Goal: Find specific page/section: Find specific page/section

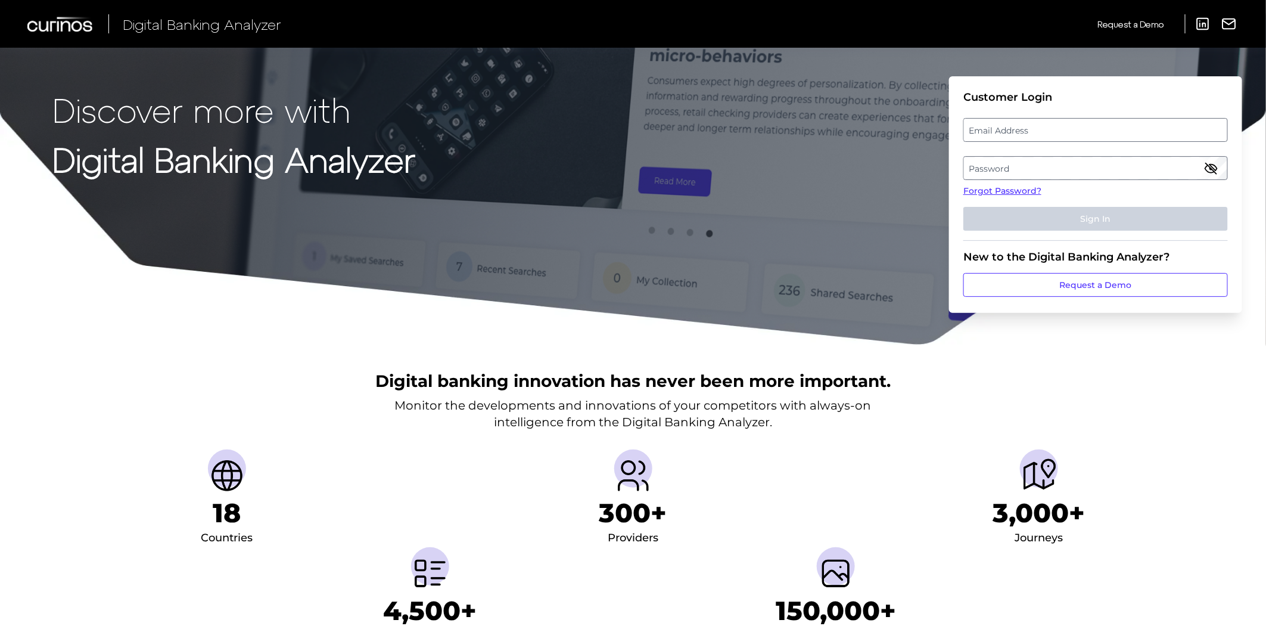
click at [990, 128] on label "Email Address" at bounding box center [1095, 129] width 263 height 21
click at [990, 128] on input "email" at bounding box center [1095, 130] width 265 height 24
type input "C"
type input "[PERSON_NAME][EMAIL_ADDRESS][PERSON_NAME][PERSON_NAME][DOMAIN_NAME]"
click at [1024, 164] on label "Password" at bounding box center [1095, 167] width 263 height 21
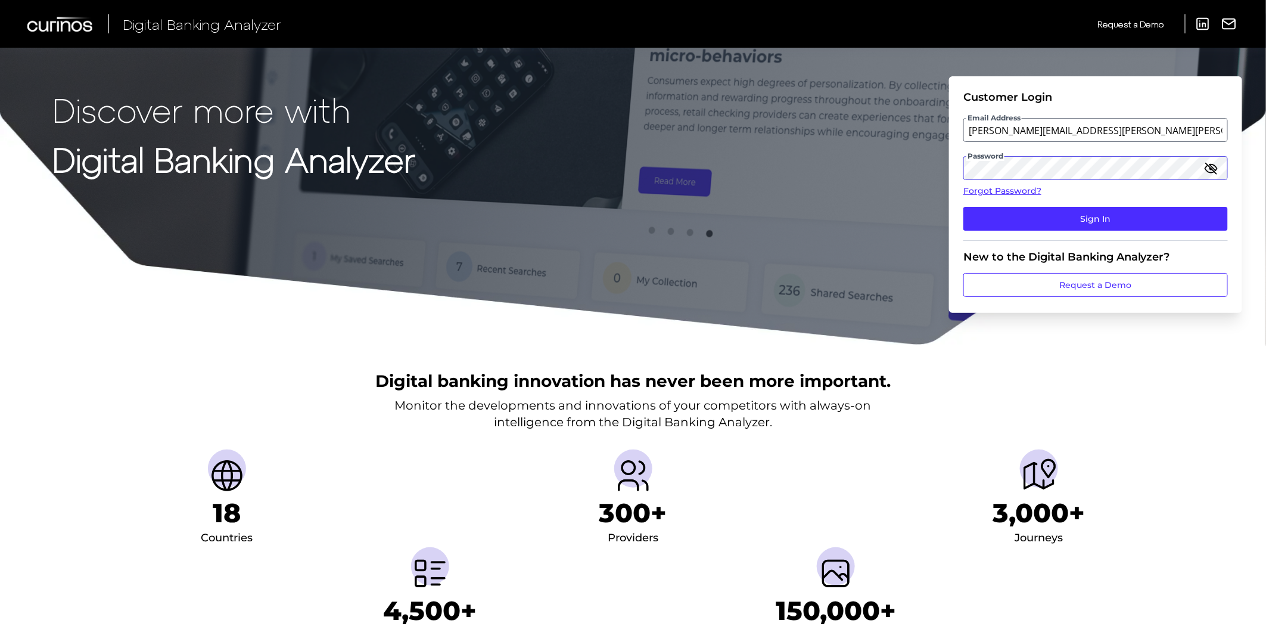
click at [963, 207] on button "Sign In" at bounding box center [1095, 219] width 265 height 24
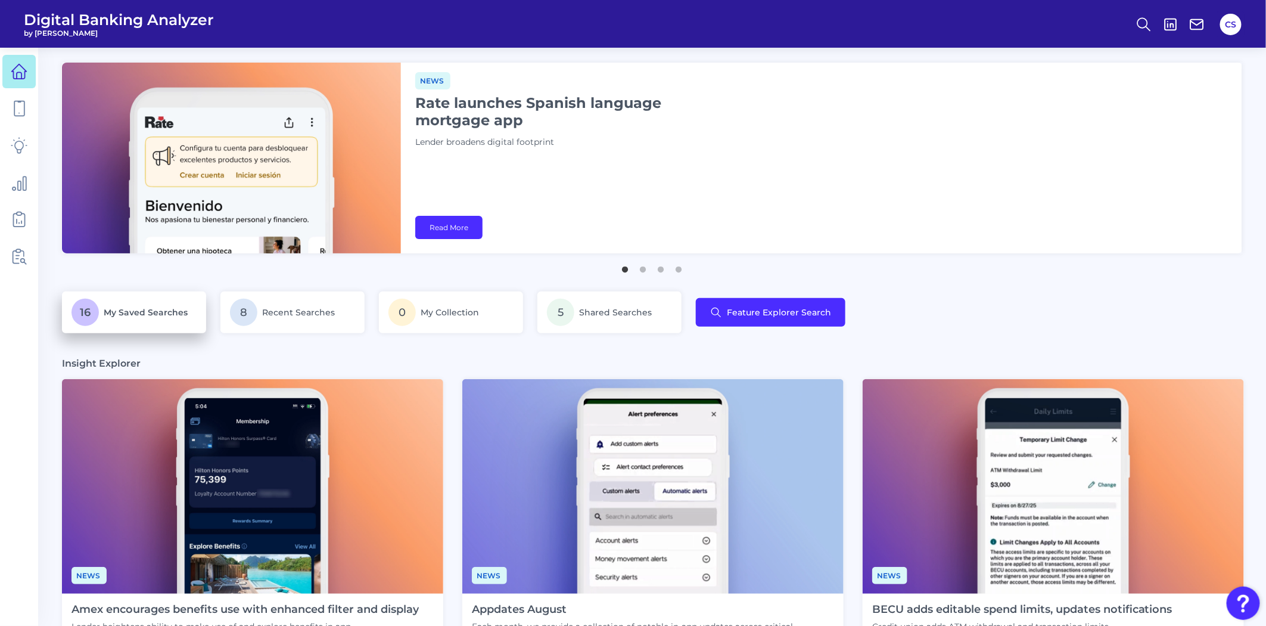
click at [169, 303] on p "16 My Saved Searches" at bounding box center [133, 312] width 125 height 27
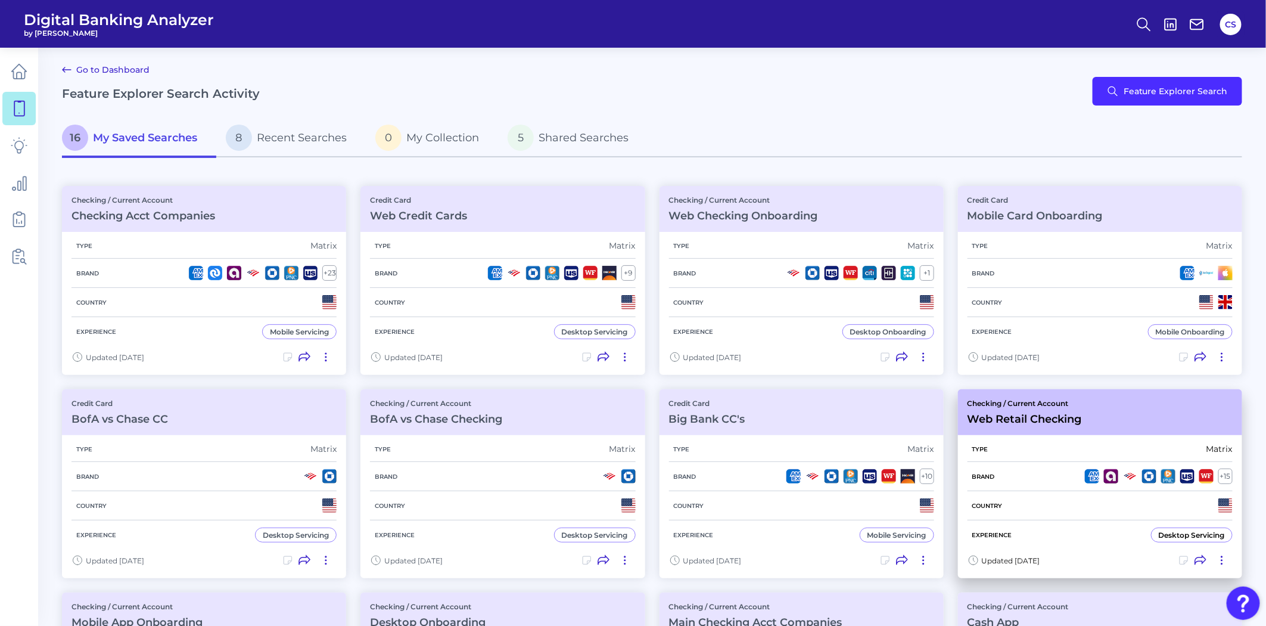
click at [1016, 436] on div "Type Matrix" at bounding box center [1100, 449] width 265 height 26
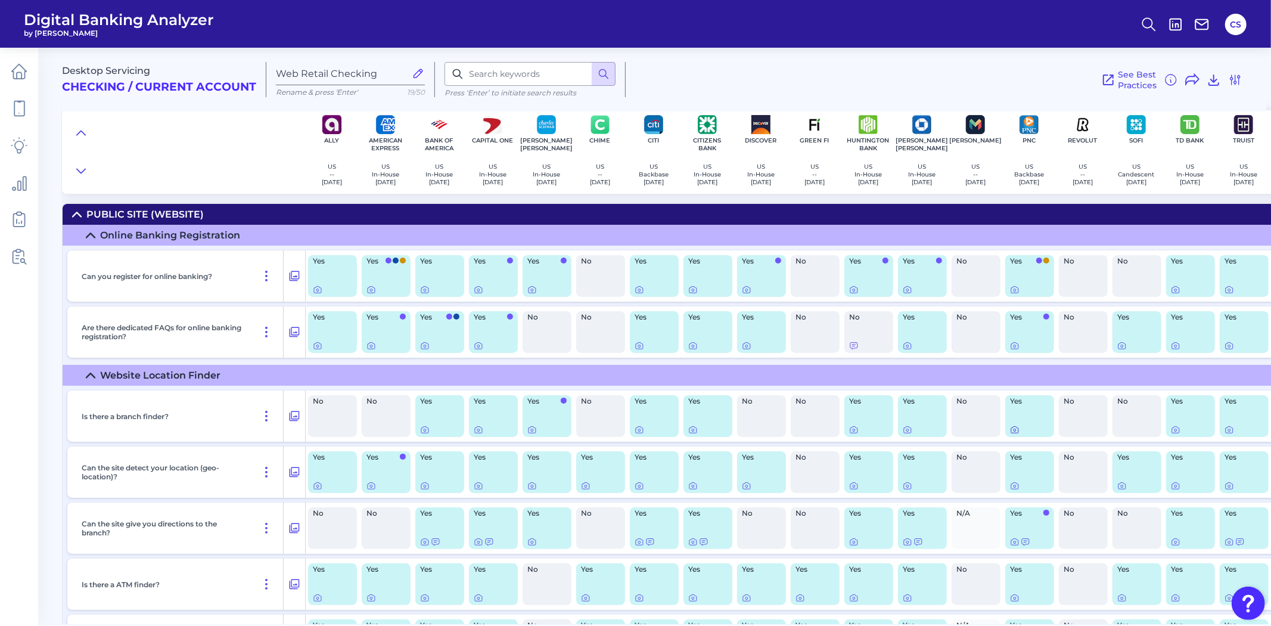
click at [1016, 433] on icon at bounding box center [1014, 430] width 7 height 7
